Goal: Task Accomplishment & Management: Manage account settings

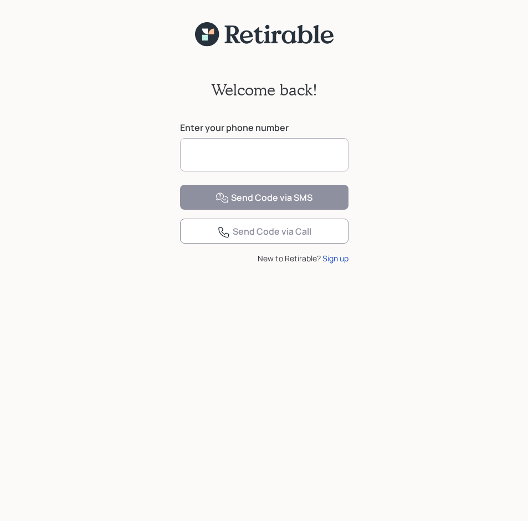
click at [240, 144] on input at bounding box center [264, 154] width 169 height 33
type input "**********"
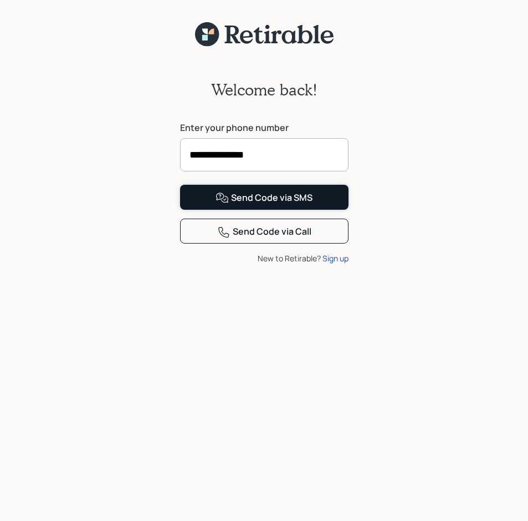
click at [280, 205] on div "Send Code via SMS" at bounding box center [264, 197] width 97 height 13
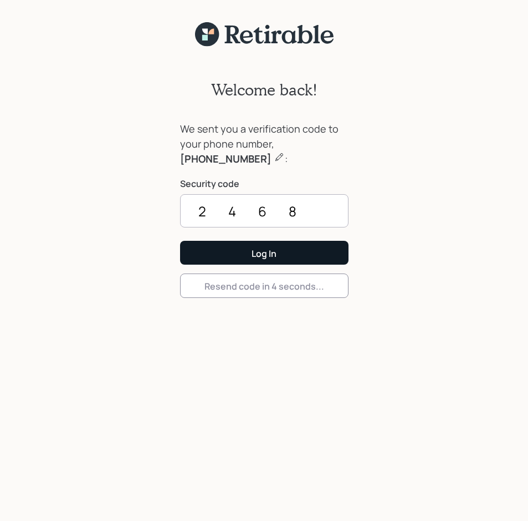
type input "2468"
click at [262, 246] on button "Log In" at bounding box center [264, 253] width 169 height 24
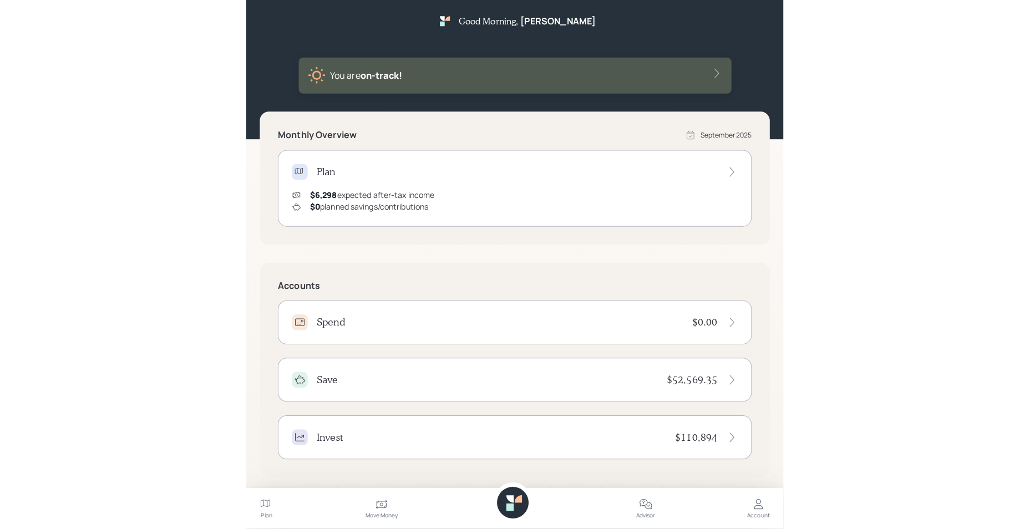
scroll to position [7, 0]
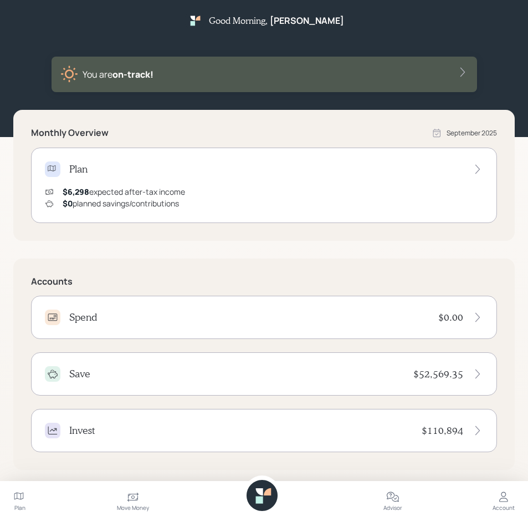
click at [461, 69] on icon at bounding box center [462, 72] width 11 height 11
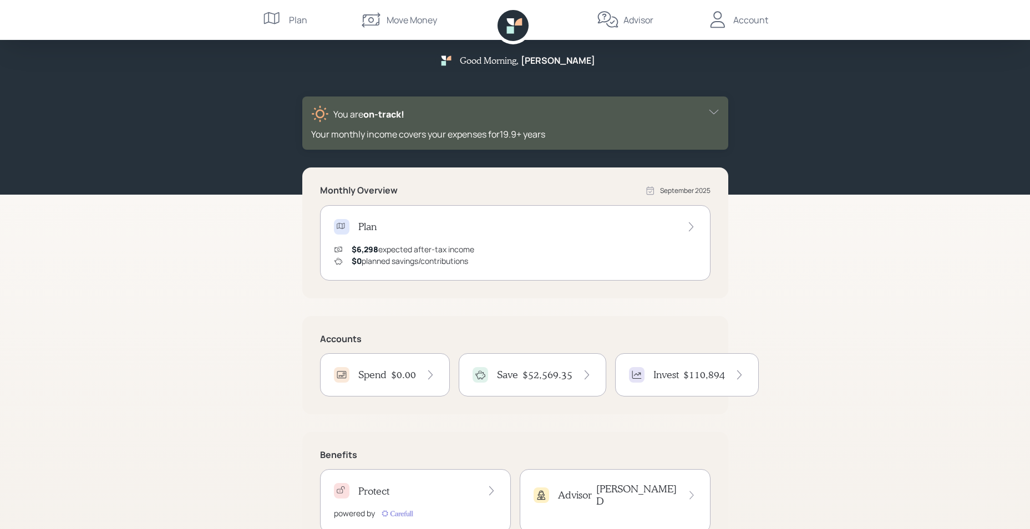
scroll to position [0, 0]
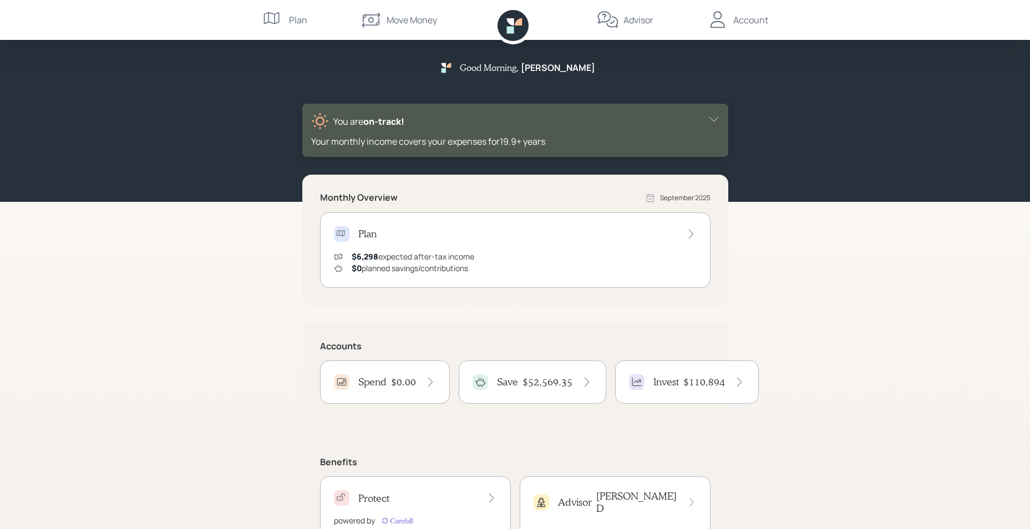
click at [536, 16] on div "Account" at bounding box center [750, 19] width 35 height 13
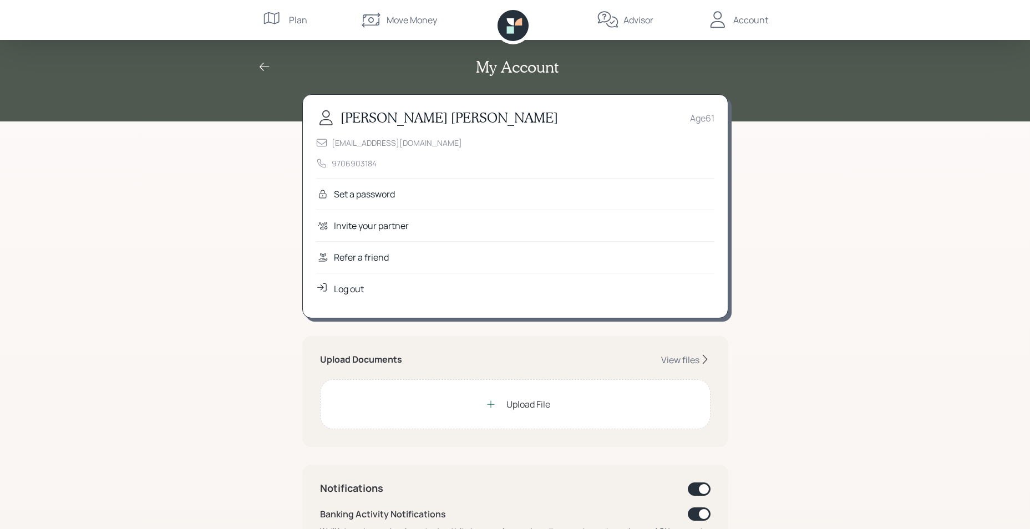
click at [293, 17] on div "Plan" at bounding box center [298, 19] width 18 height 13
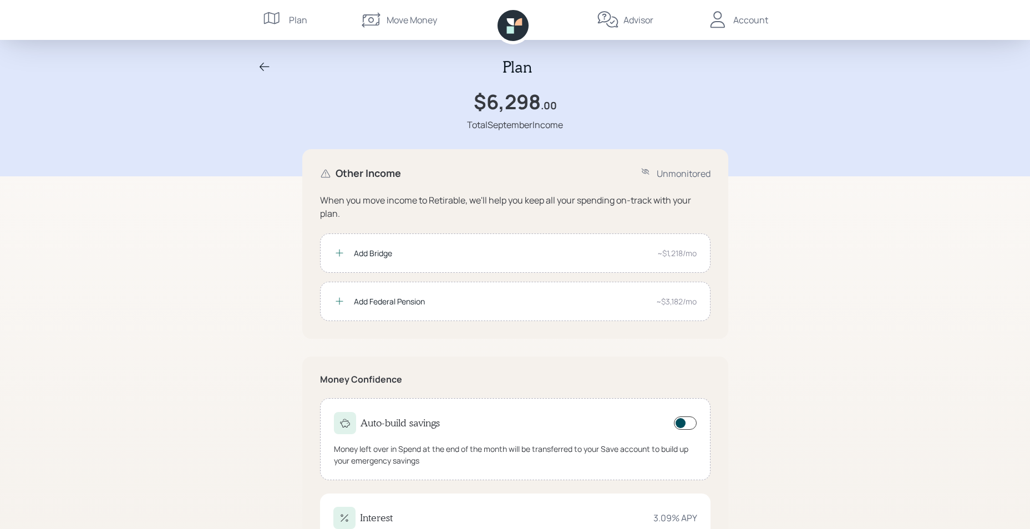
click at [522, 19] on icon at bounding box center [512, 25] width 31 height 31
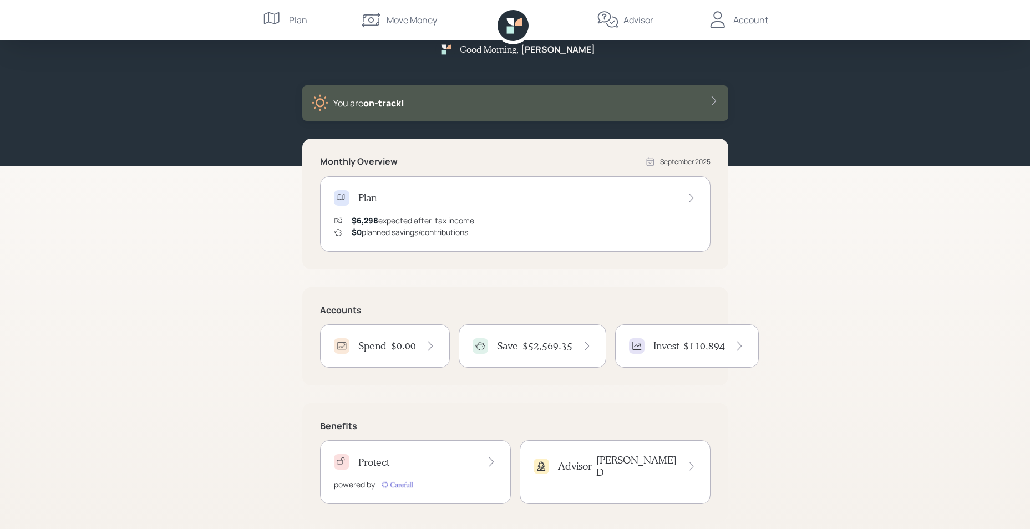
scroll to position [29, 0]
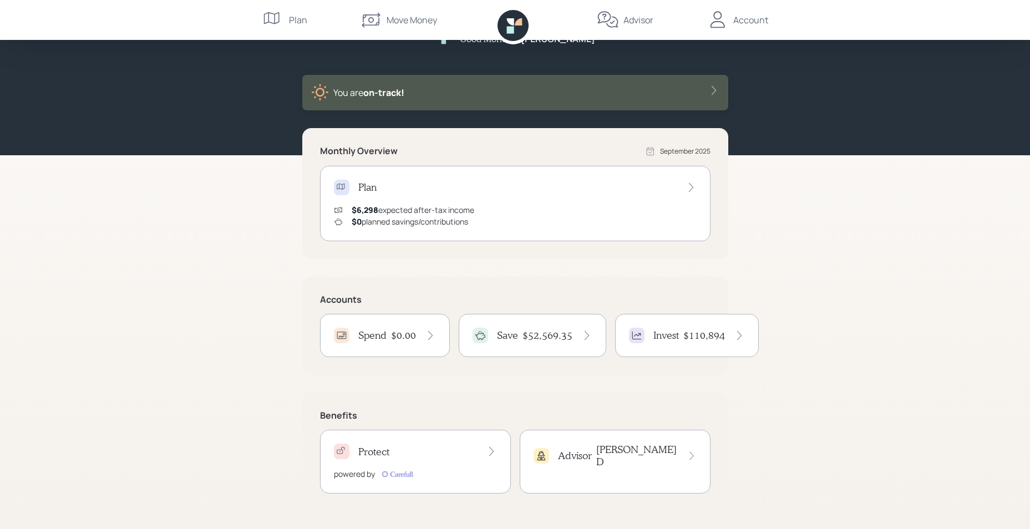
click at [536, 333] on h4 "$110,894" at bounding box center [704, 335] width 42 height 12
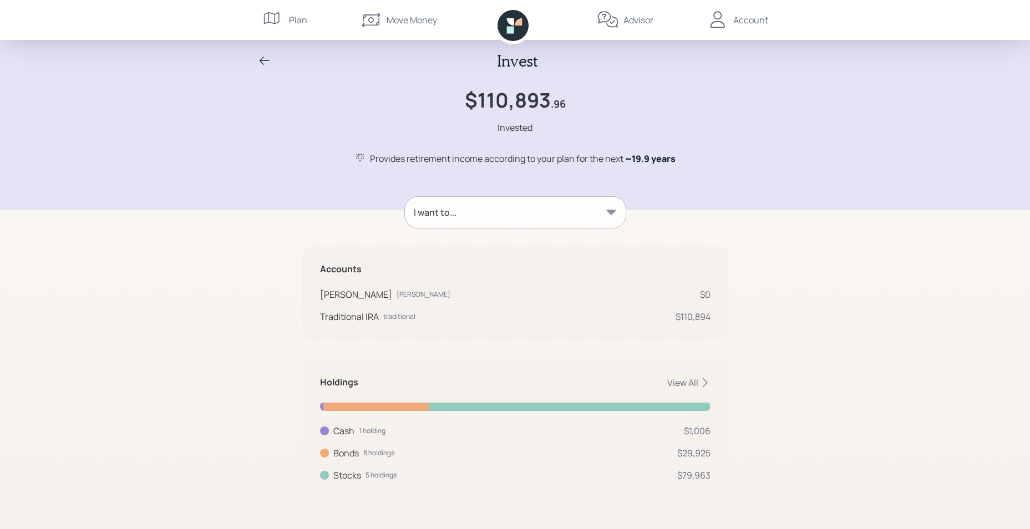
scroll to position [8, 0]
click at [536, 208] on icon at bounding box center [610, 210] width 9 height 5
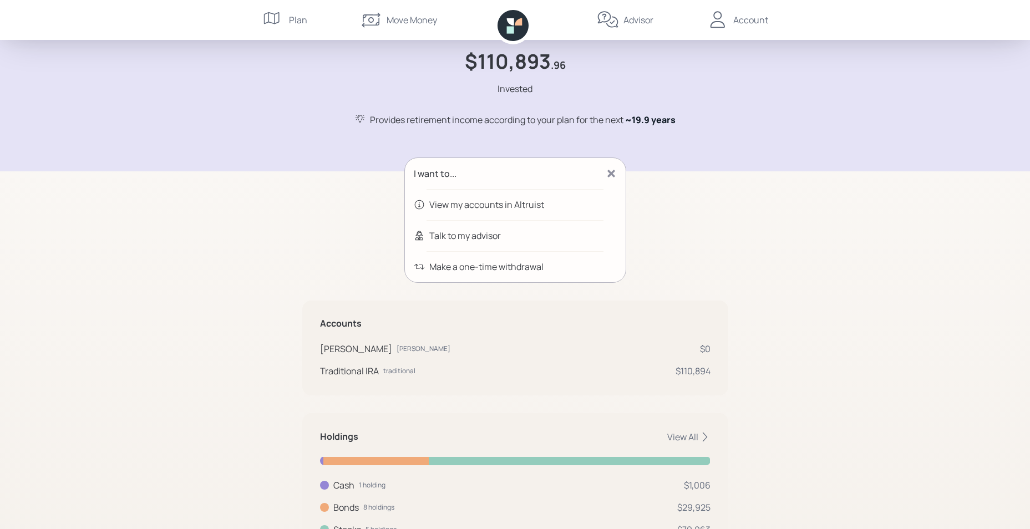
scroll to position [101, 0]
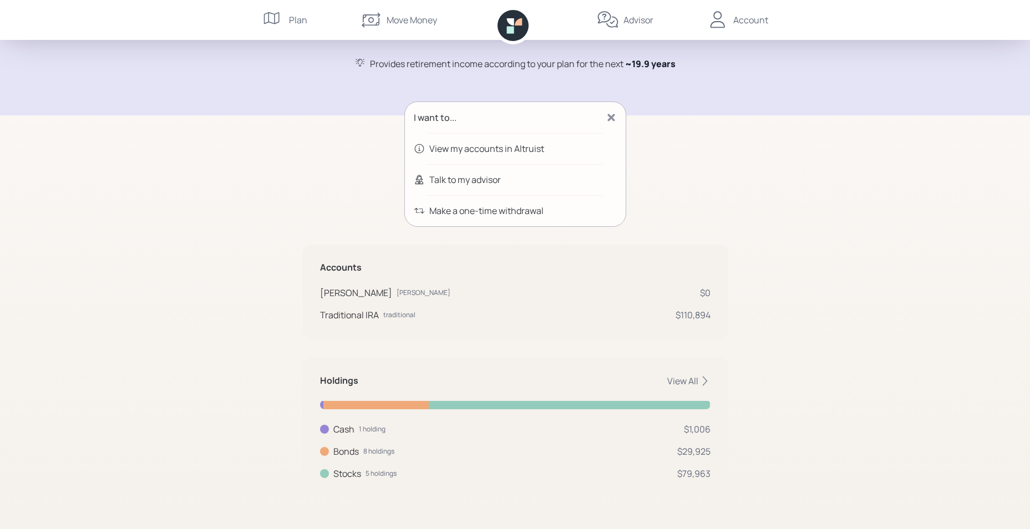
click at [487, 147] on div "View my accounts in Altruist" at bounding box center [486, 148] width 115 height 13
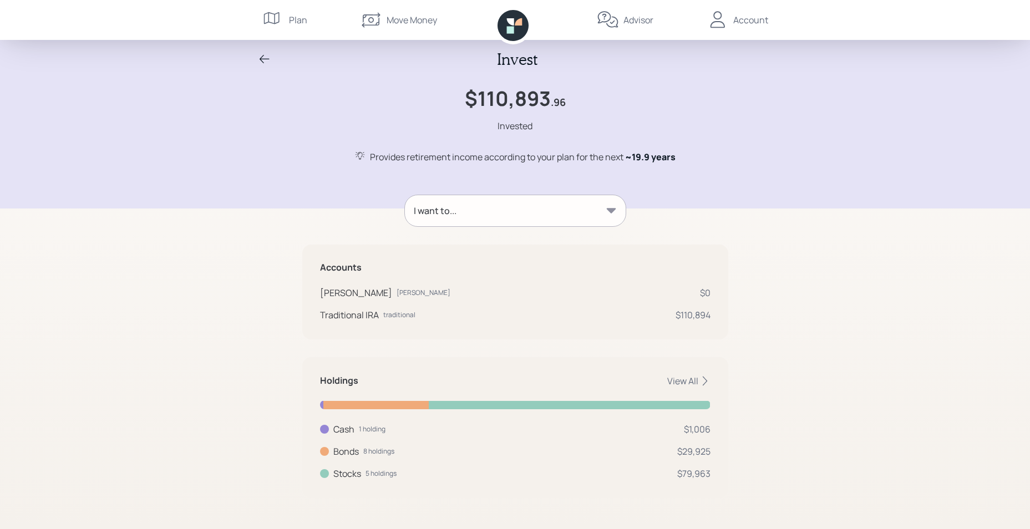
scroll to position [8, 0]
click at [536, 17] on div "Account" at bounding box center [750, 19] width 35 height 13
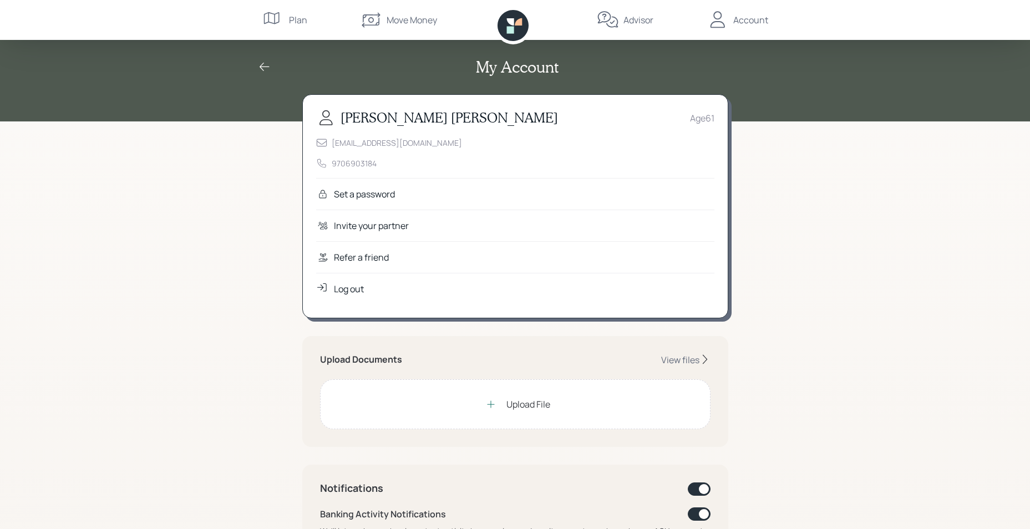
click at [345, 288] on div "Log out" at bounding box center [349, 288] width 30 height 13
